Goal: Task Accomplishment & Management: Use online tool/utility

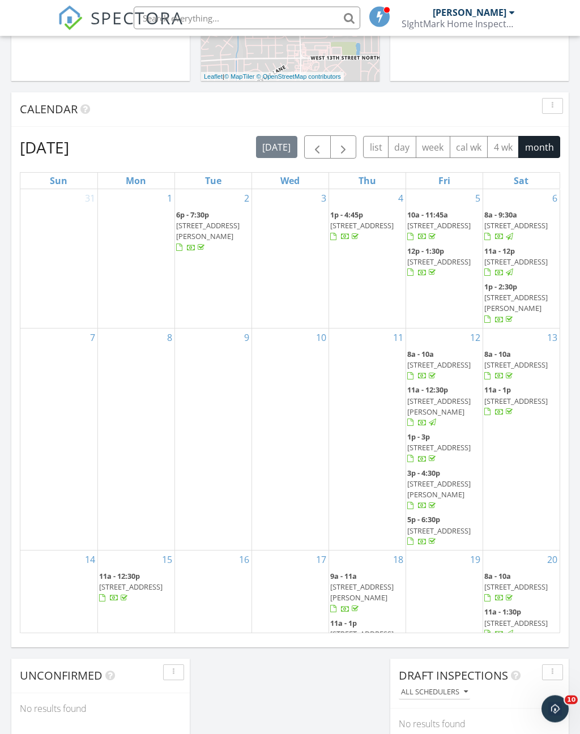
click at [351, 143] on button "button" at bounding box center [343, 147] width 27 height 23
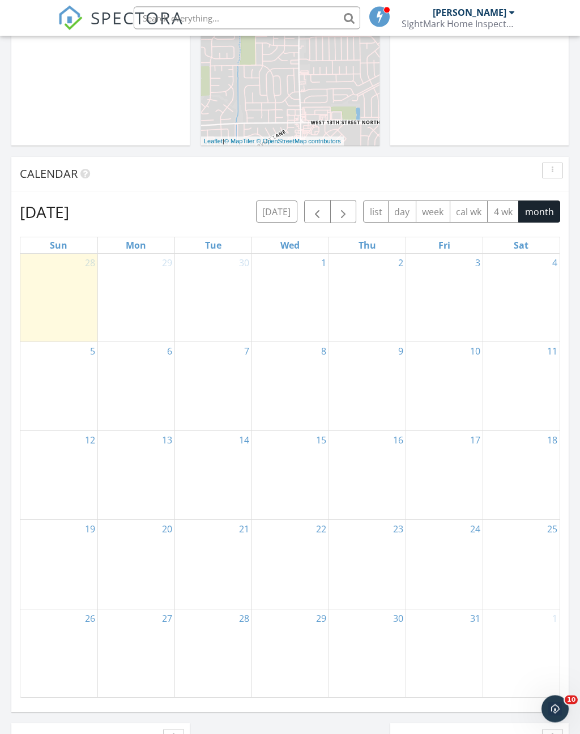
scroll to position [502, 0]
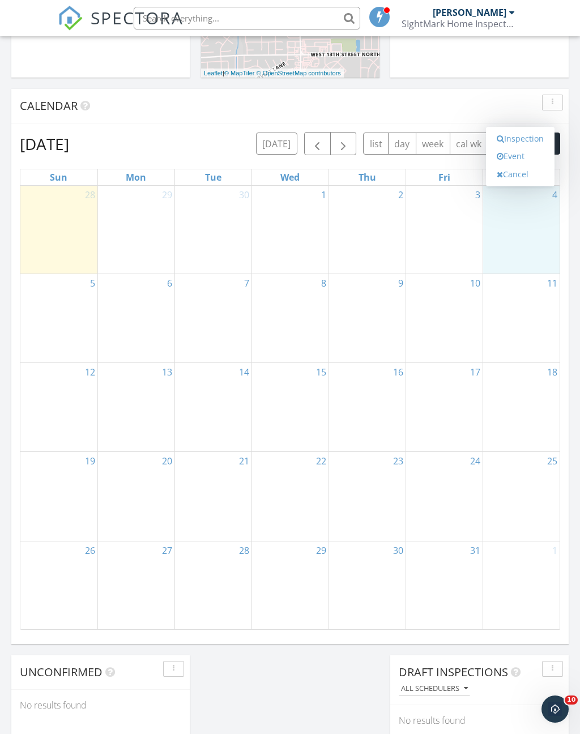
click at [521, 157] on link "Event" at bounding box center [520, 156] width 58 height 18
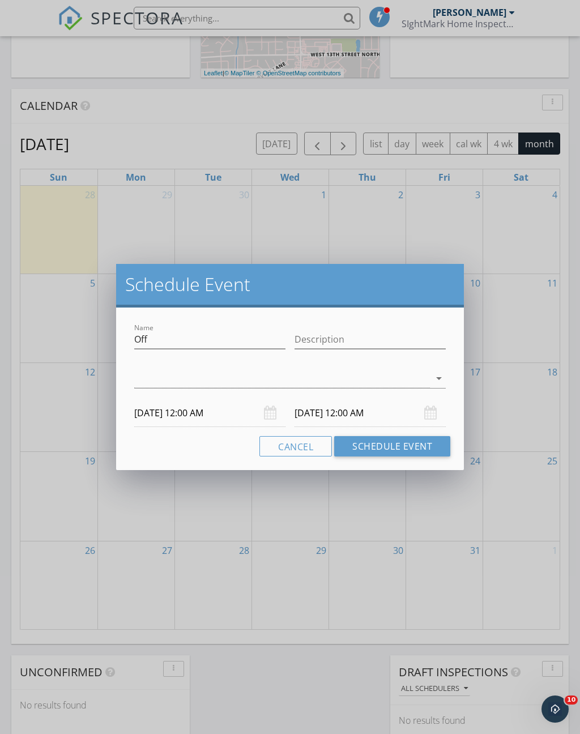
click at [445, 374] on icon "arrow_drop_down" at bounding box center [439, 379] width 14 height 14
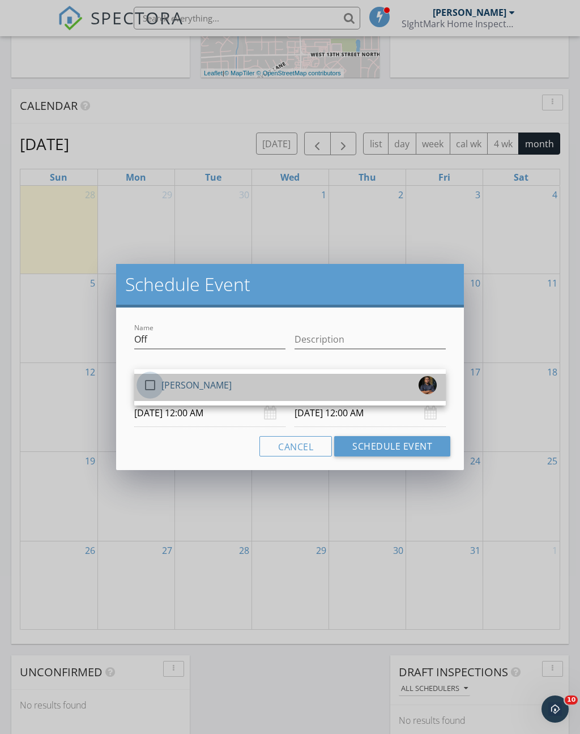
click at [150, 380] on div at bounding box center [149, 385] width 19 height 19
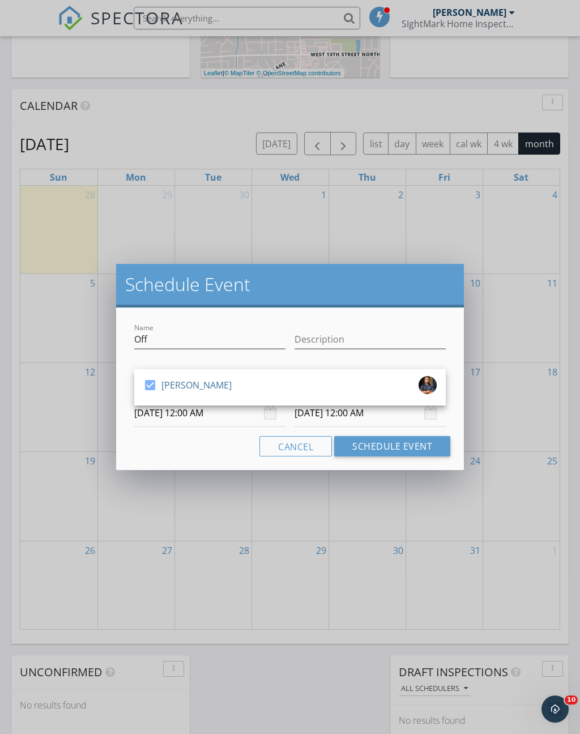
click at [406, 444] on button "Schedule Event" at bounding box center [392, 446] width 116 height 20
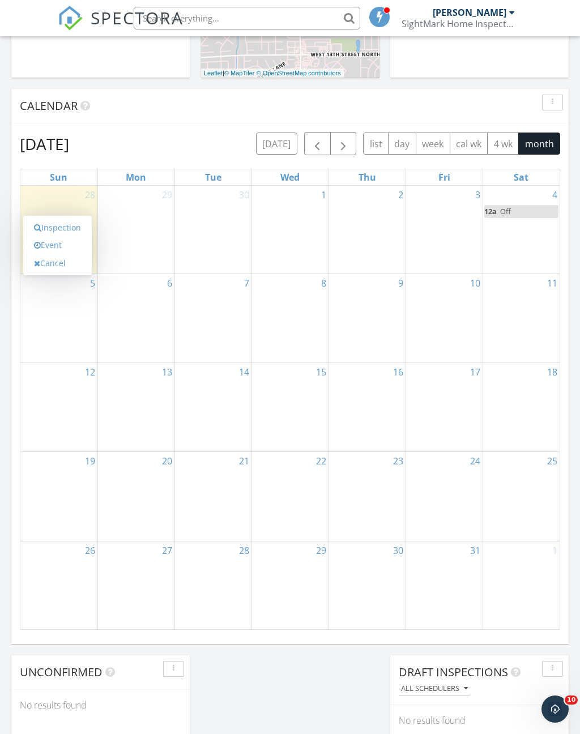
click at [61, 245] on link "Event" at bounding box center [57, 245] width 58 height 18
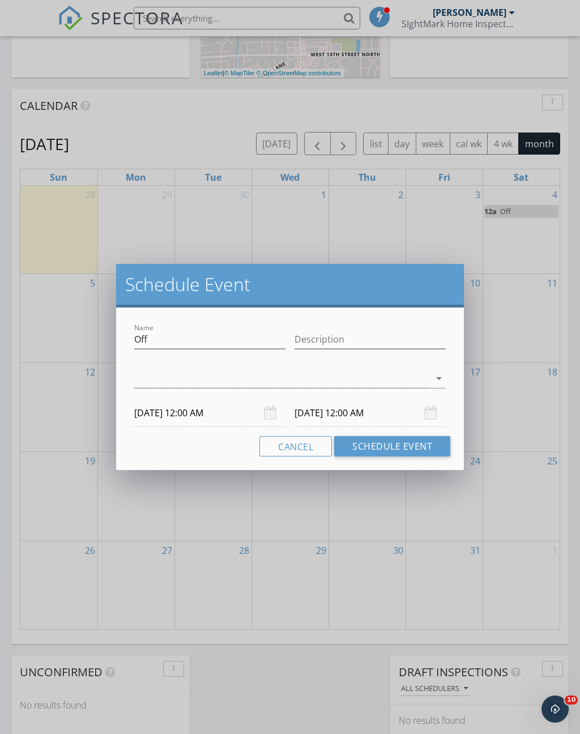
click at [439, 381] on icon "arrow_drop_down" at bounding box center [439, 379] width 14 height 14
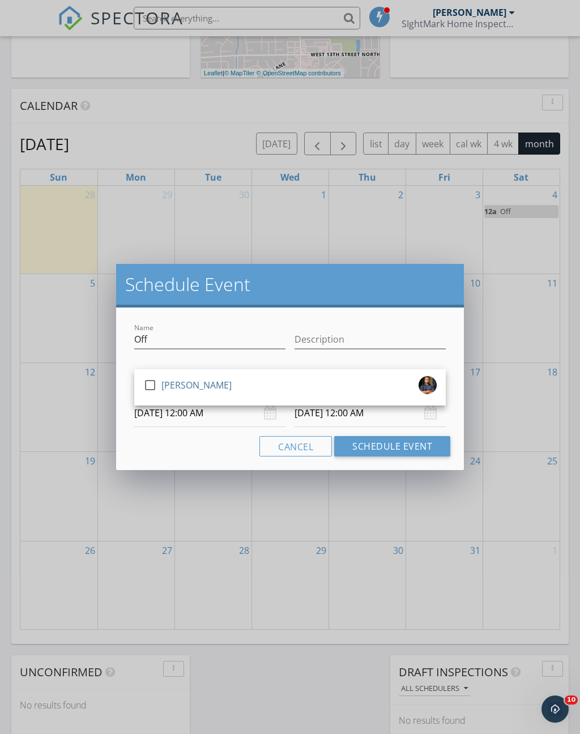
click at [408, 449] on button "Schedule Event" at bounding box center [392, 446] width 116 height 20
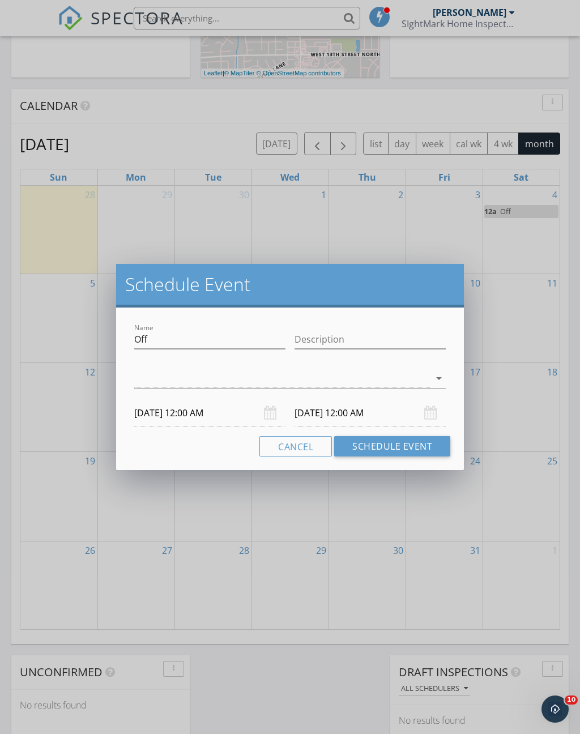
click at [301, 373] on div at bounding box center [282, 378] width 296 height 19
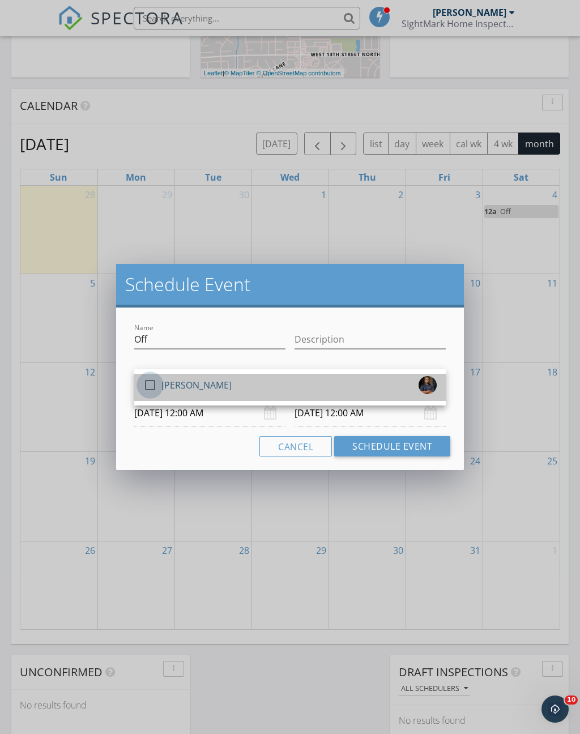
click at [150, 380] on div at bounding box center [149, 385] width 19 height 19
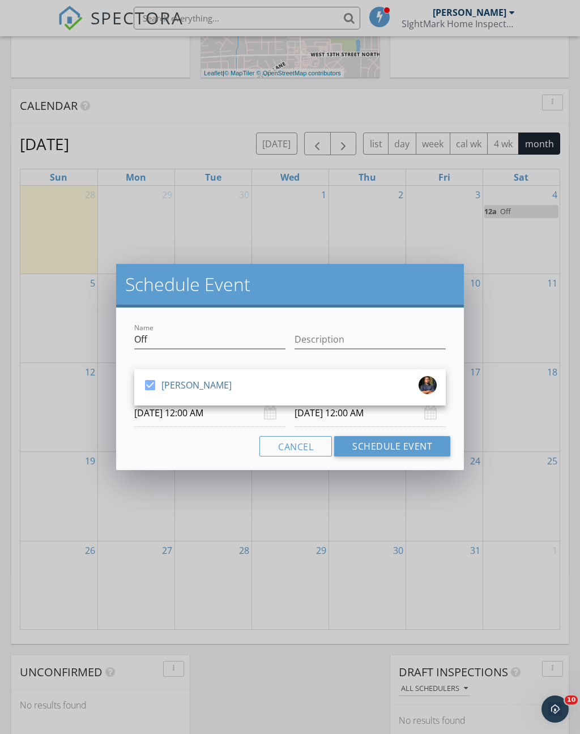
click at [407, 448] on button "Schedule Event" at bounding box center [392, 446] width 116 height 20
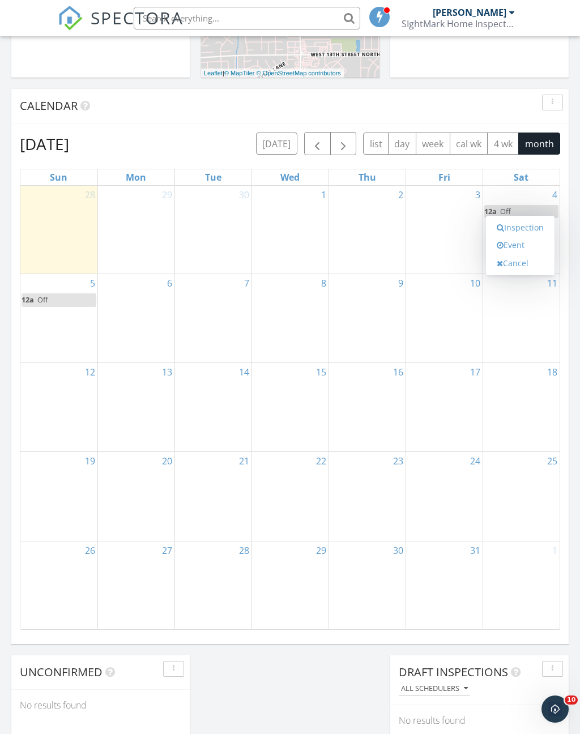
click at [525, 247] on link "Event" at bounding box center [520, 245] width 58 height 18
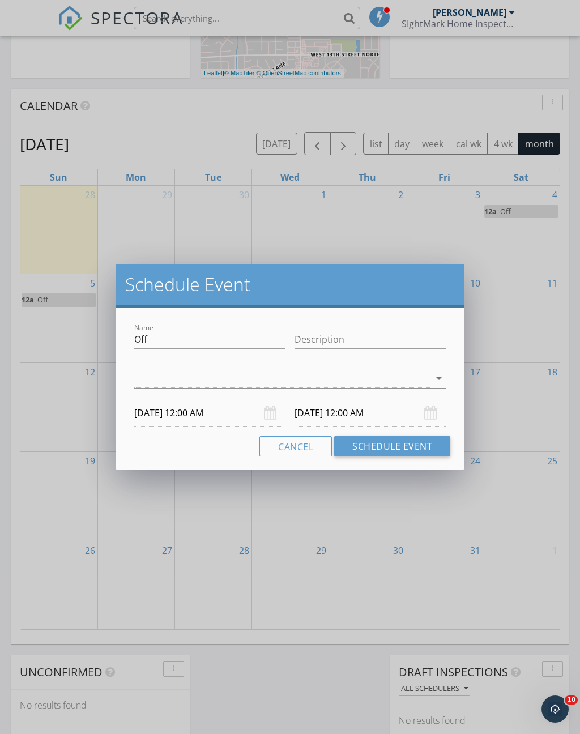
click at [438, 377] on icon "arrow_drop_down" at bounding box center [439, 379] width 14 height 14
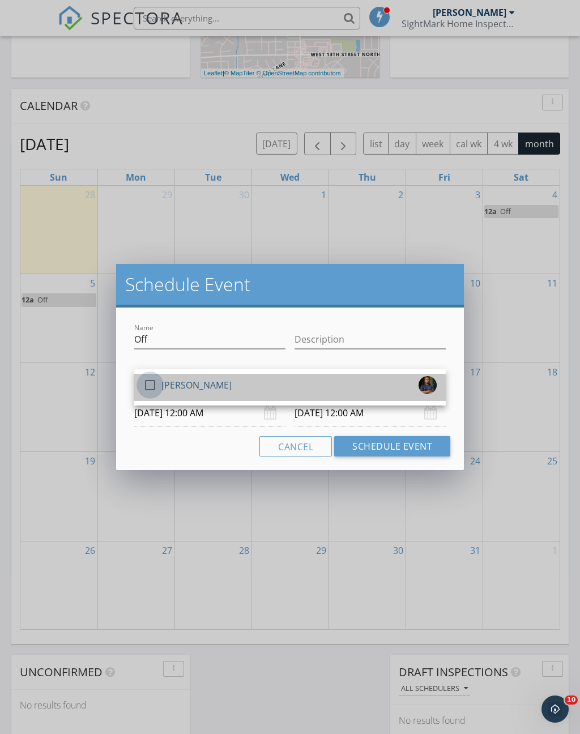
click at [150, 381] on div at bounding box center [149, 385] width 19 height 19
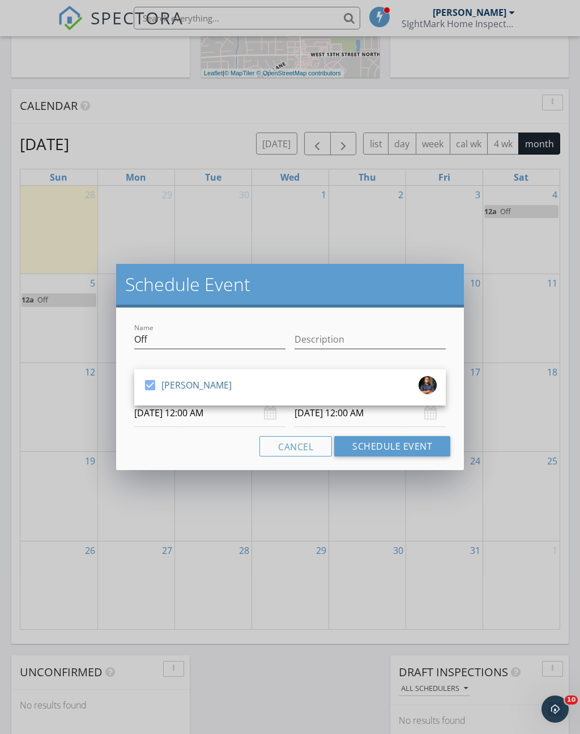
click at [412, 448] on button "Schedule Event" at bounding box center [392, 446] width 116 height 20
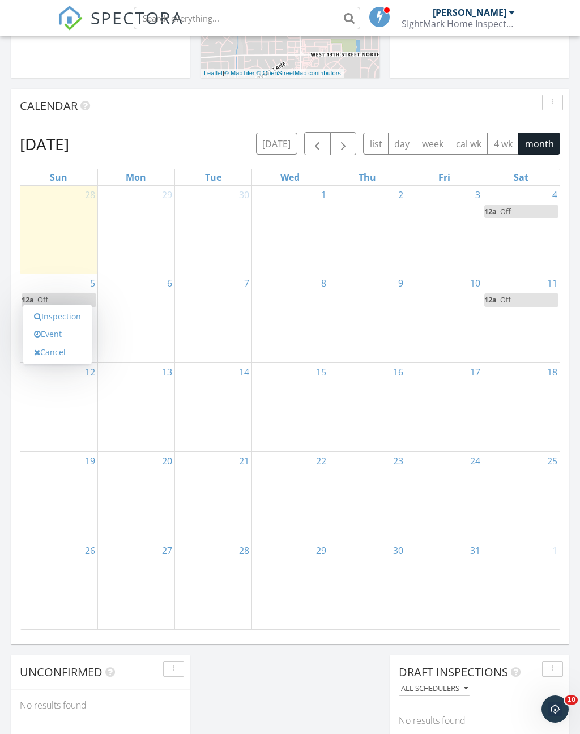
click at [66, 337] on link "Event" at bounding box center [57, 334] width 58 height 18
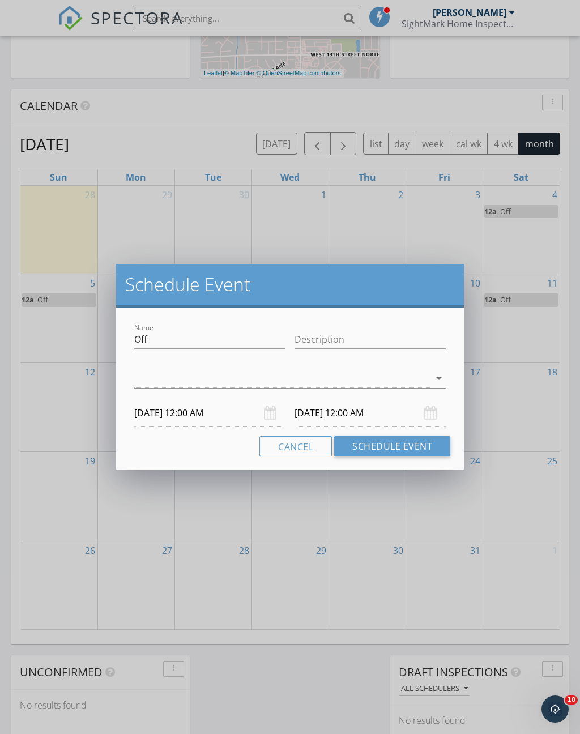
click at [440, 383] on icon "arrow_drop_down" at bounding box center [439, 379] width 14 height 14
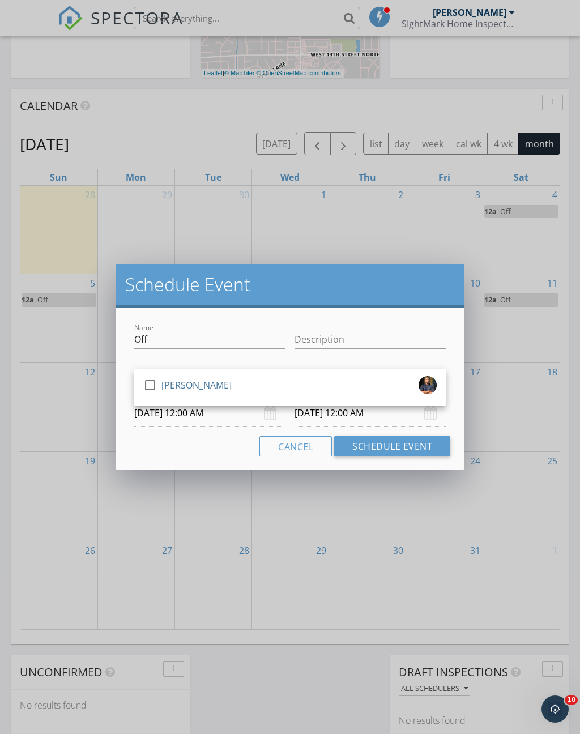
click at [147, 390] on div at bounding box center [149, 385] width 19 height 19
click at [383, 444] on button "Schedule Event" at bounding box center [392, 446] width 116 height 20
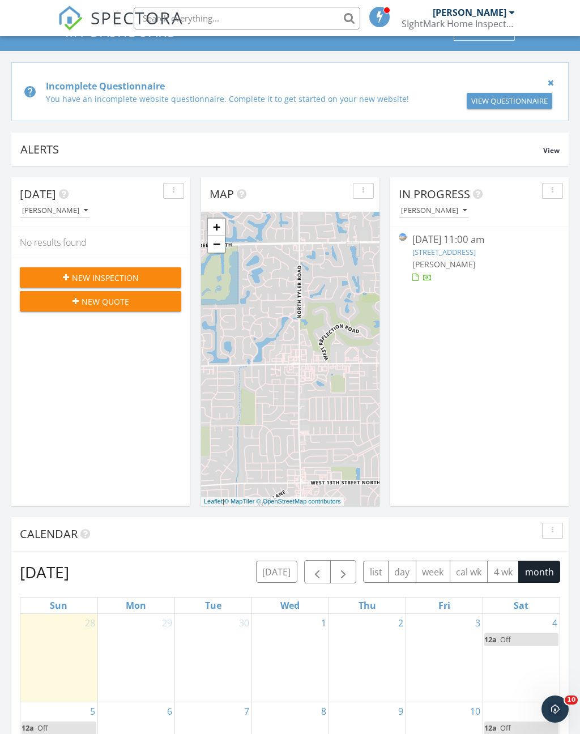
scroll to position [0, 0]
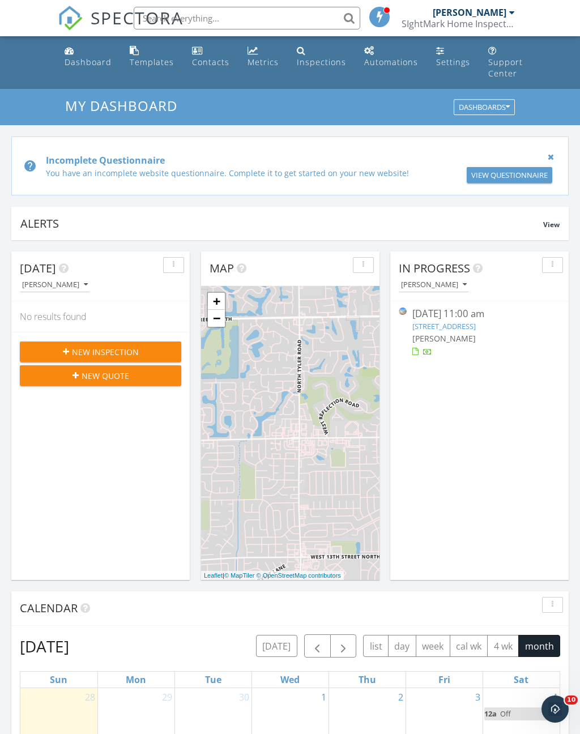
click at [95, 65] on div "Dashboard" at bounding box center [88, 62] width 47 height 11
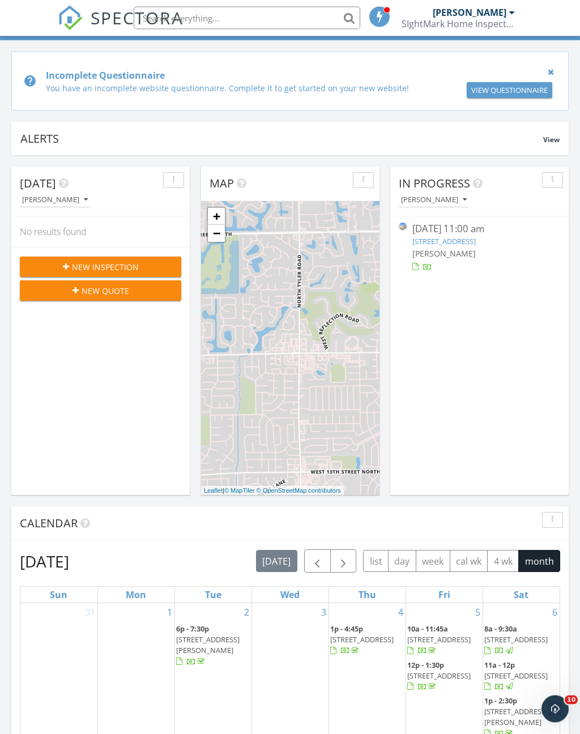
scroll to position [66, 0]
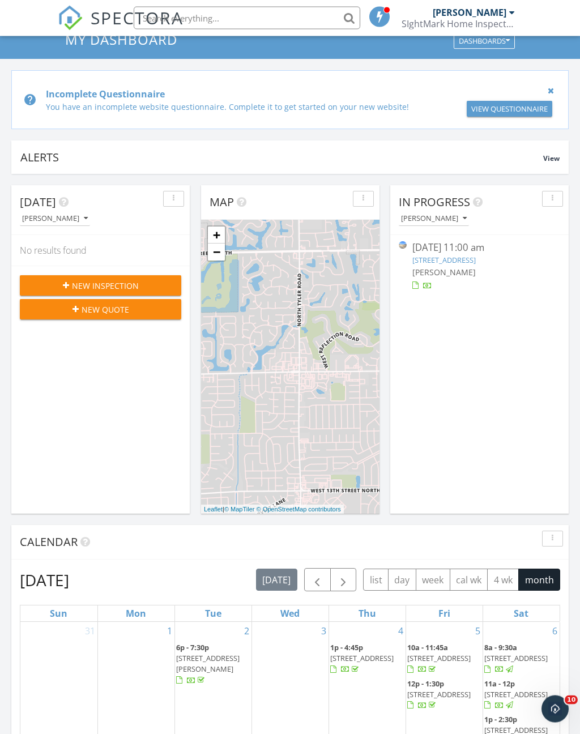
click at [449, 256] on link "3216 - 3218 S Walnut St, Wichita, KS 67217" at bounding box center [443, 260] width 63 height 10
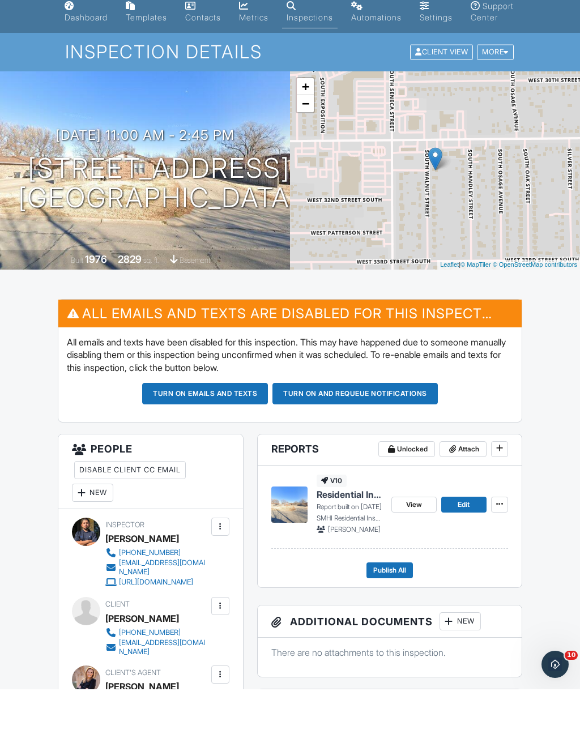
scroll to position [123, 0]
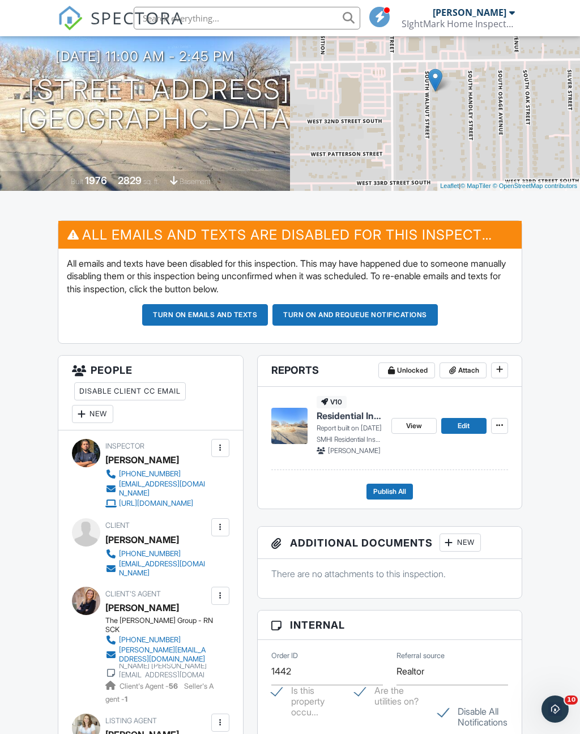
click at [462, 432] on span "Edit" at bounding box center [464, 425] width 12 height 11
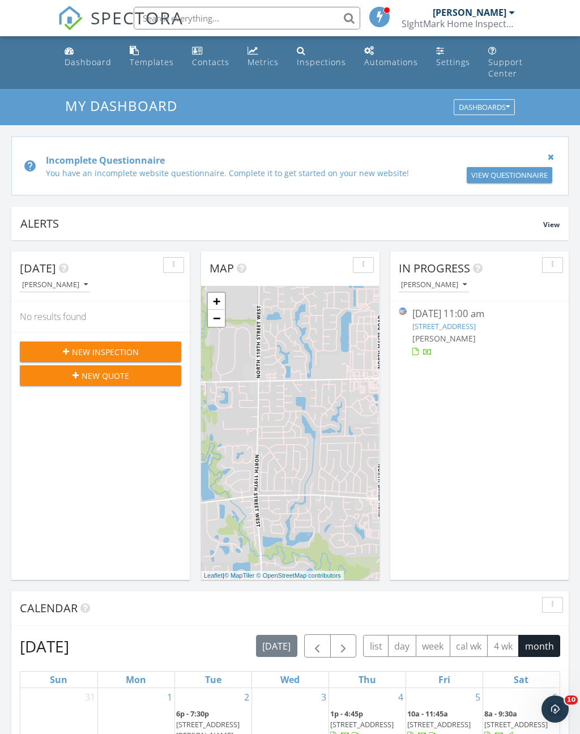
click at [475, 320] on div "[DATE] 11:00 am" at bounding box center [479, 314] width 135 height 14
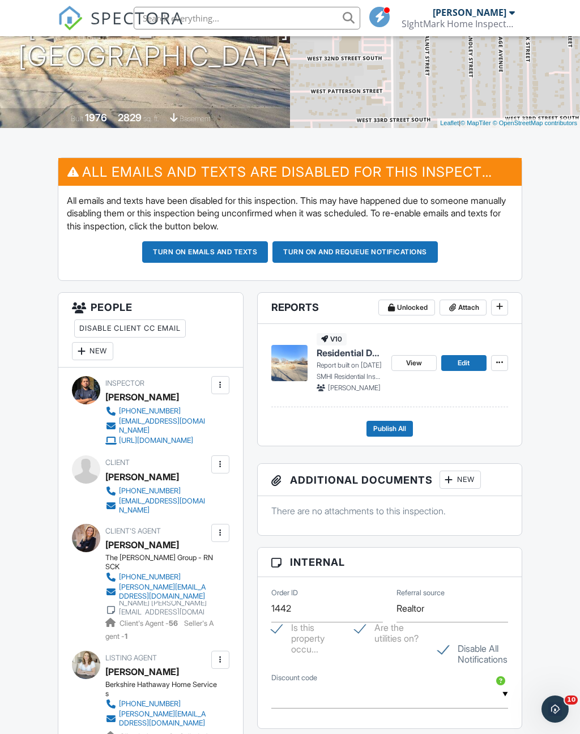
click at [500, 310] on icon at bounding box center [499, 307] width 7 height 8
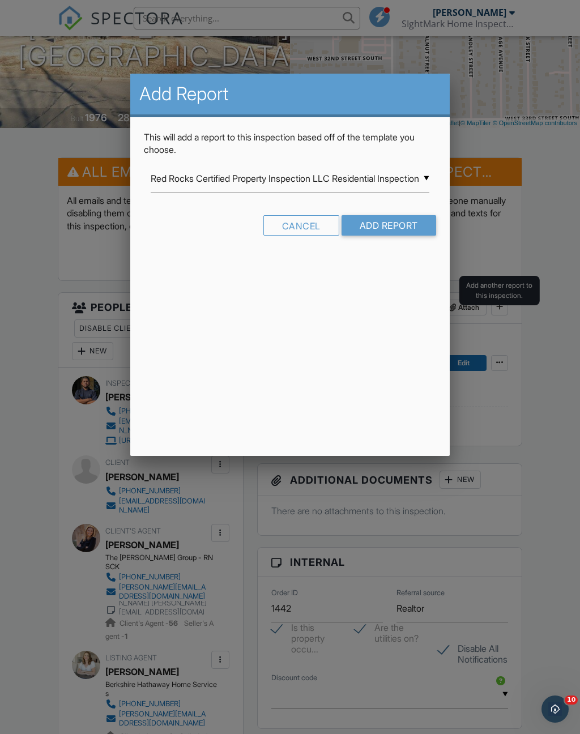
click at [429, 174] on input "Red Rocks Certified Property Inspection LLC Residential Inspection" at bounding box center [290, 179] width 278 height 28
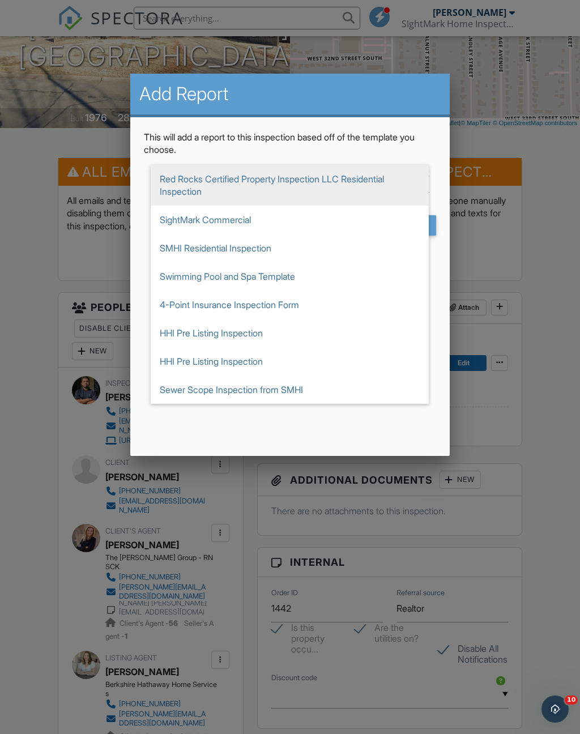
click at [254, 241] on span "SMHI Residential Inspection" at bounding box center [290, 248] width 278 height 28
type input "SMHI Residential Inspection"
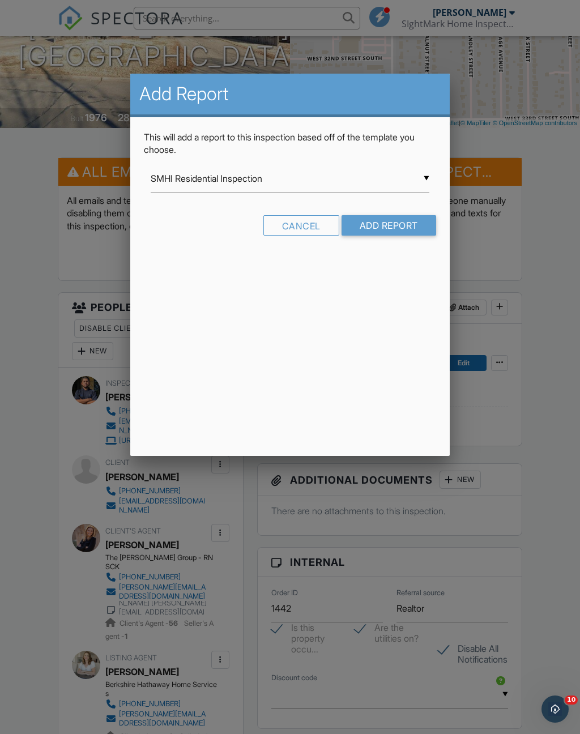
click at [406, 227] on input "Add Report" at bounding box center [389, 225] width 95 height 20
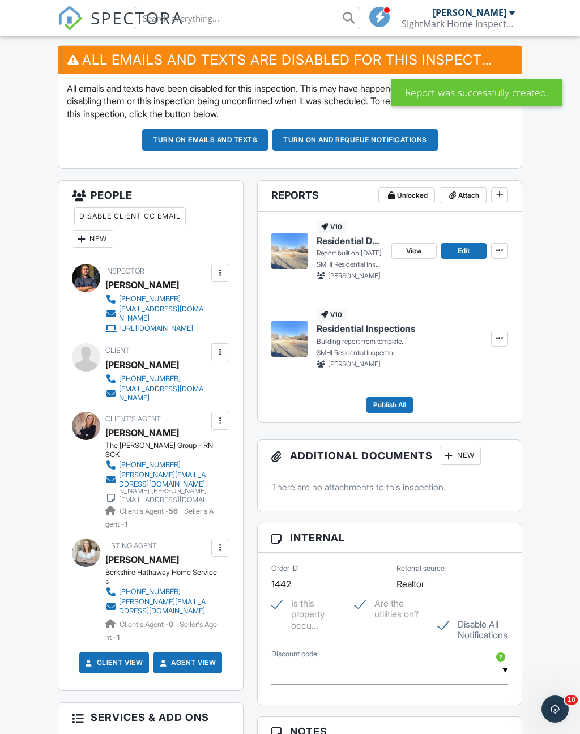
click at [501, 342] on icon at bounding box center [499, 338] width 7 height 8
click at [506, 342] on button at bounding box center [499, 339] width 17 height 16
click at [394, 335] on span "Residential Inspections" at bounding box center [366, 328] width 99 height 12
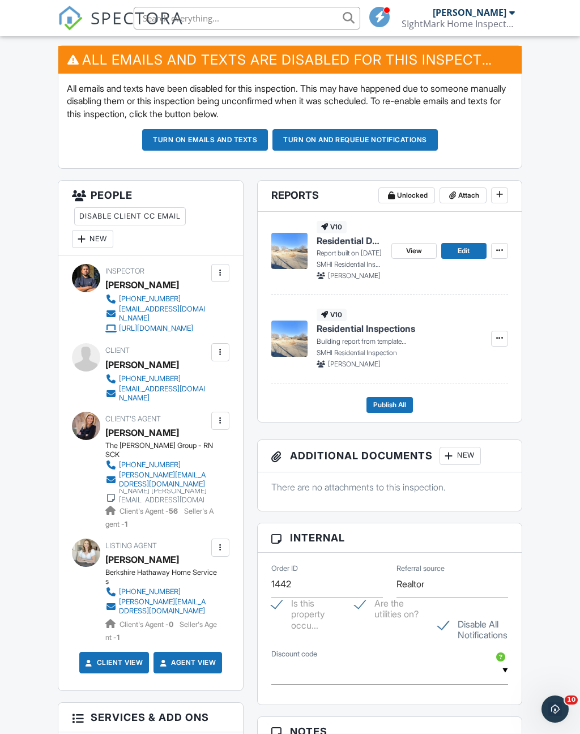
scroll to position [317, 0]
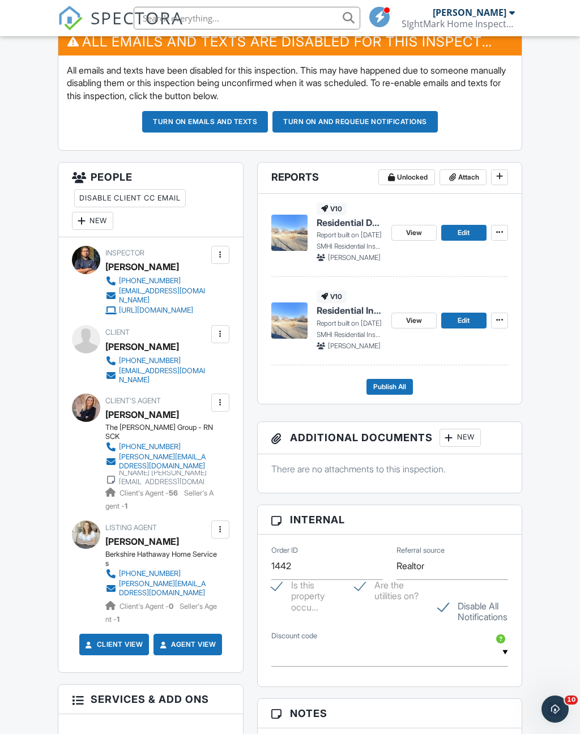
click at [460, 326] on span "Edit" at bounding box center [464, 320] width 12 height 11
